Goal: Information Seeking & Learning: Learn about a topic

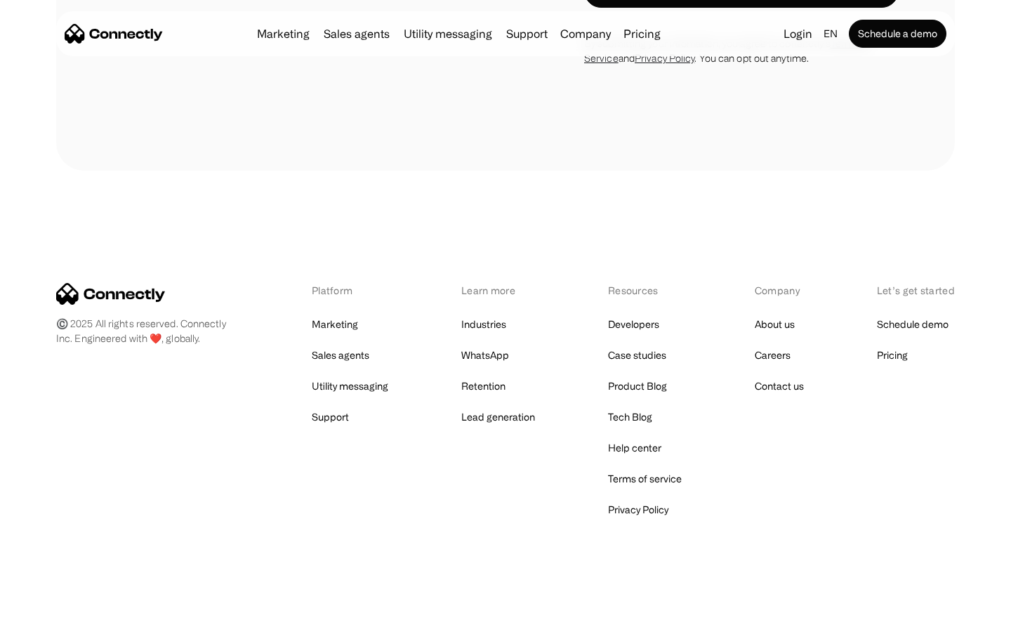
scroll to position [567, 0]
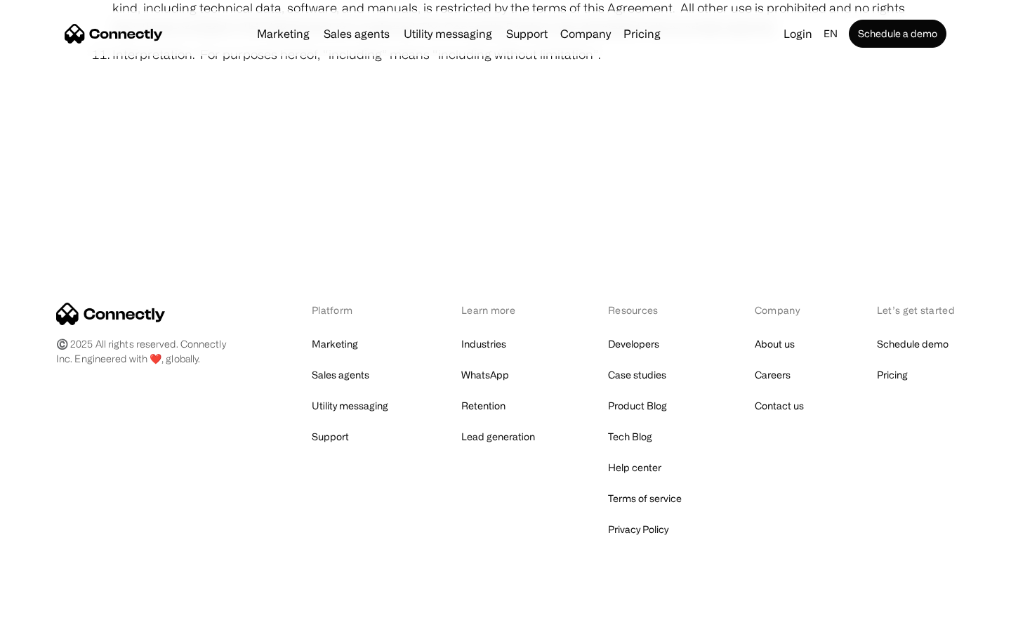
scroll to position [5160, 0]
